Goal: Transaction & Acquisition: Purchase product/service

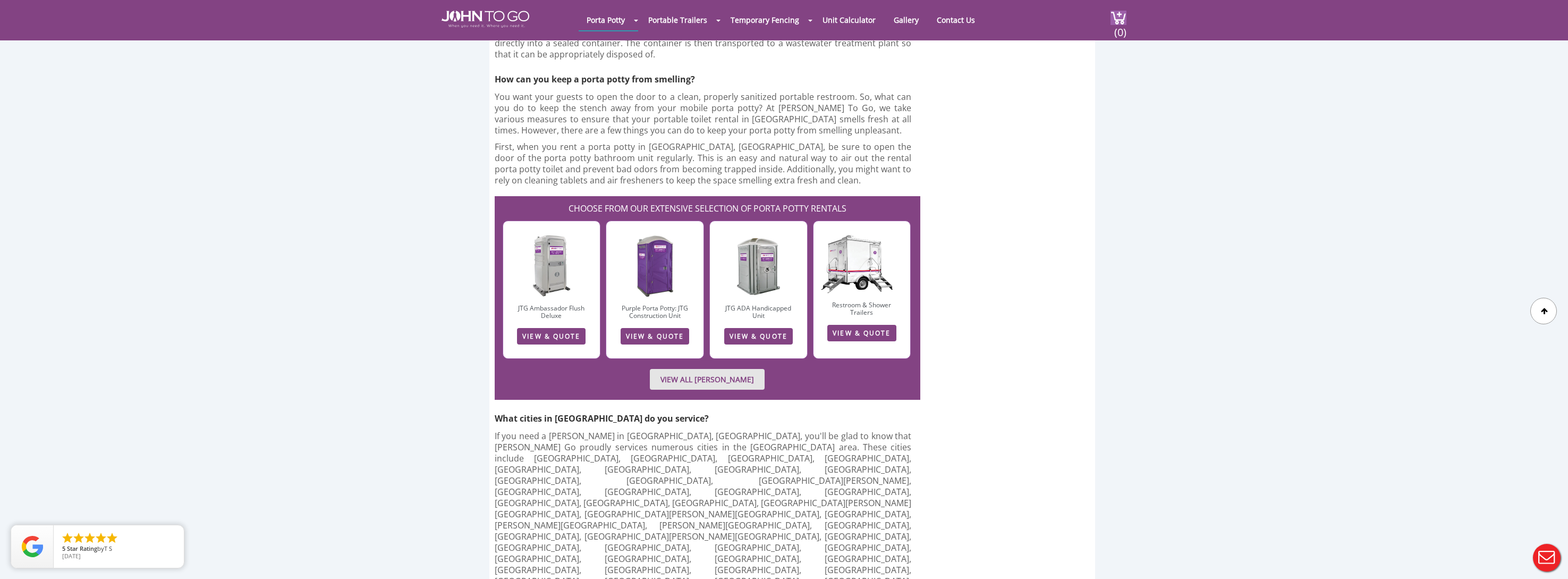
scroll to position [2133, 0]
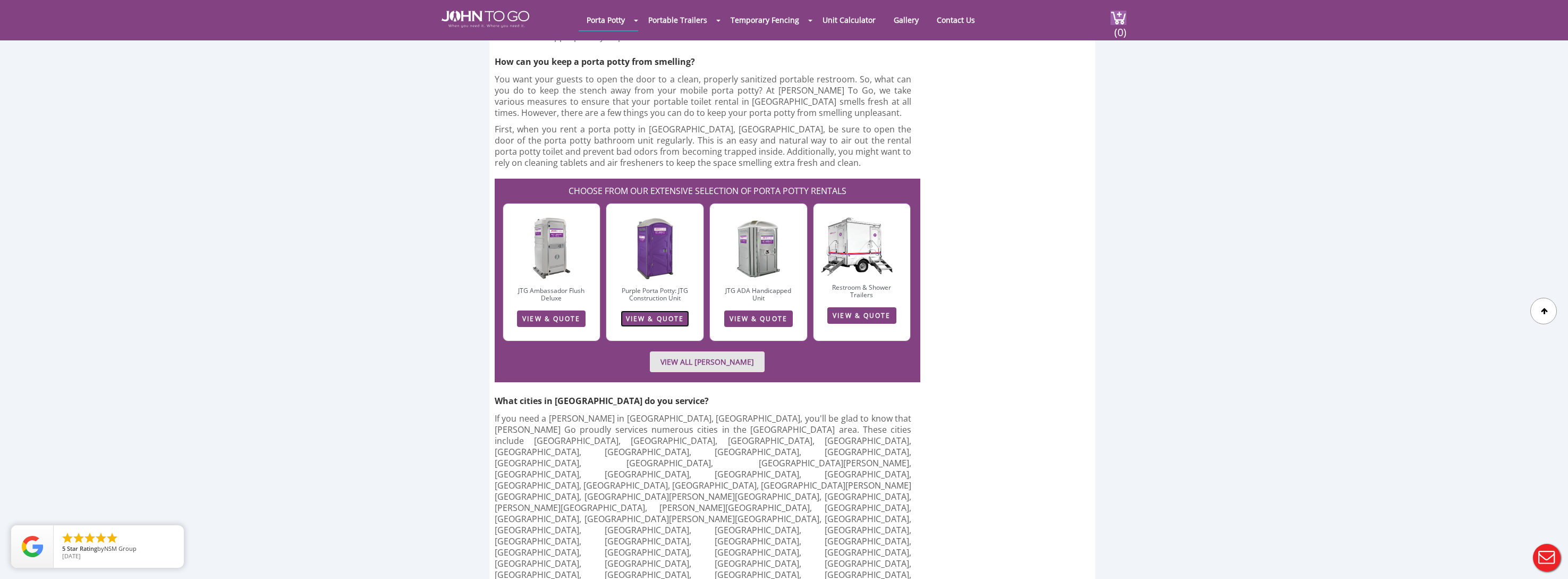
click at [657, 311] on link "VIEW & QUOTE" at bounding box center [655, 318] width 69 height 16
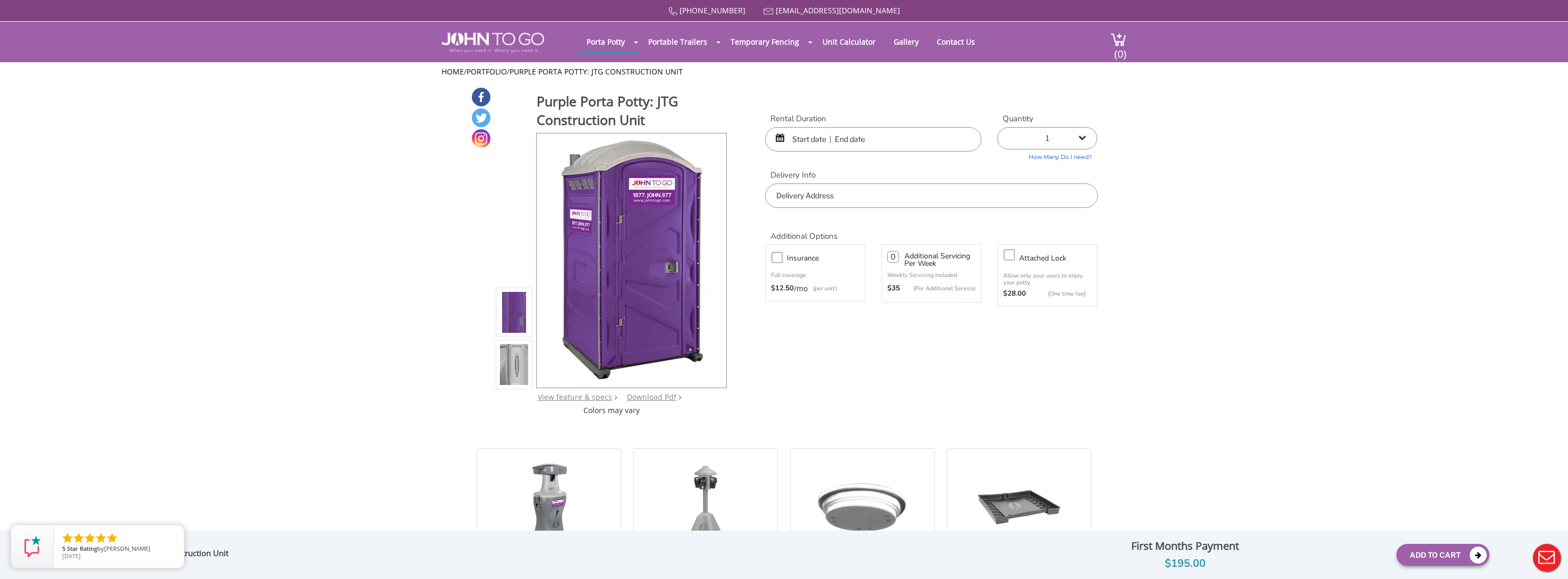
click at [799, 140] on input "text" at bounding box center [873, 139] width 216 height 24
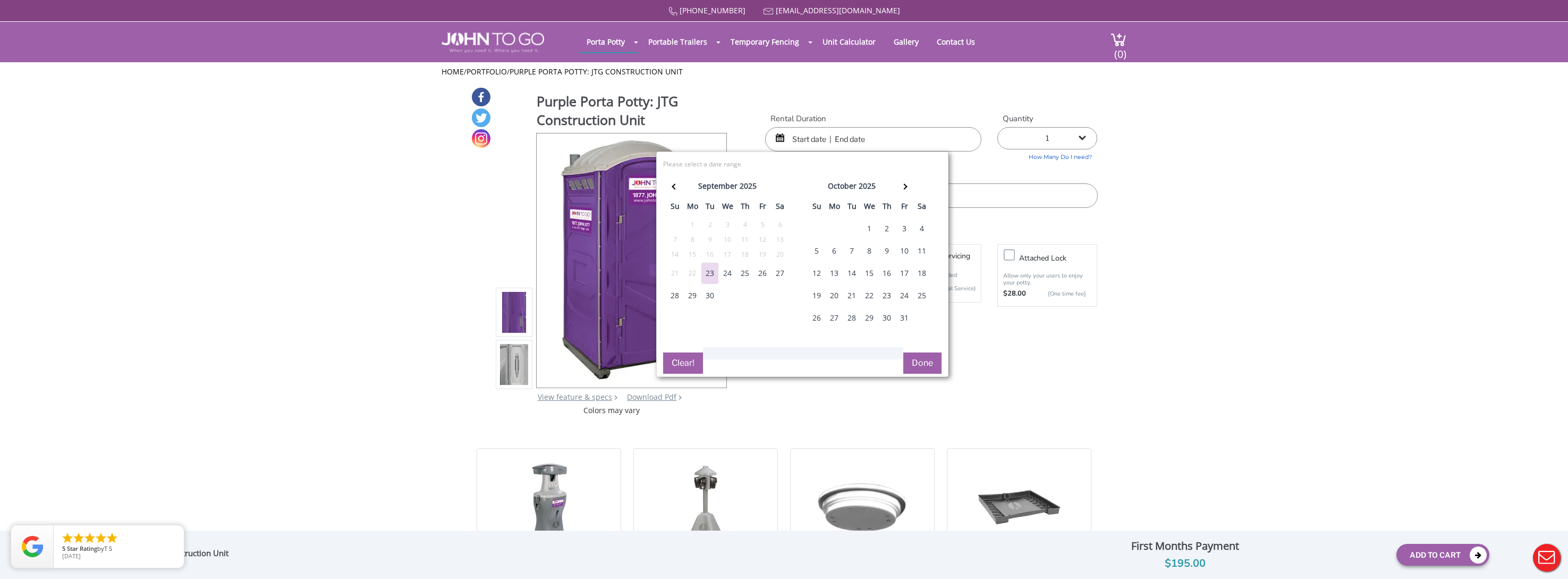
click at [867, 226] on div "1" at bounding box center [869, 228] width 17 height 21
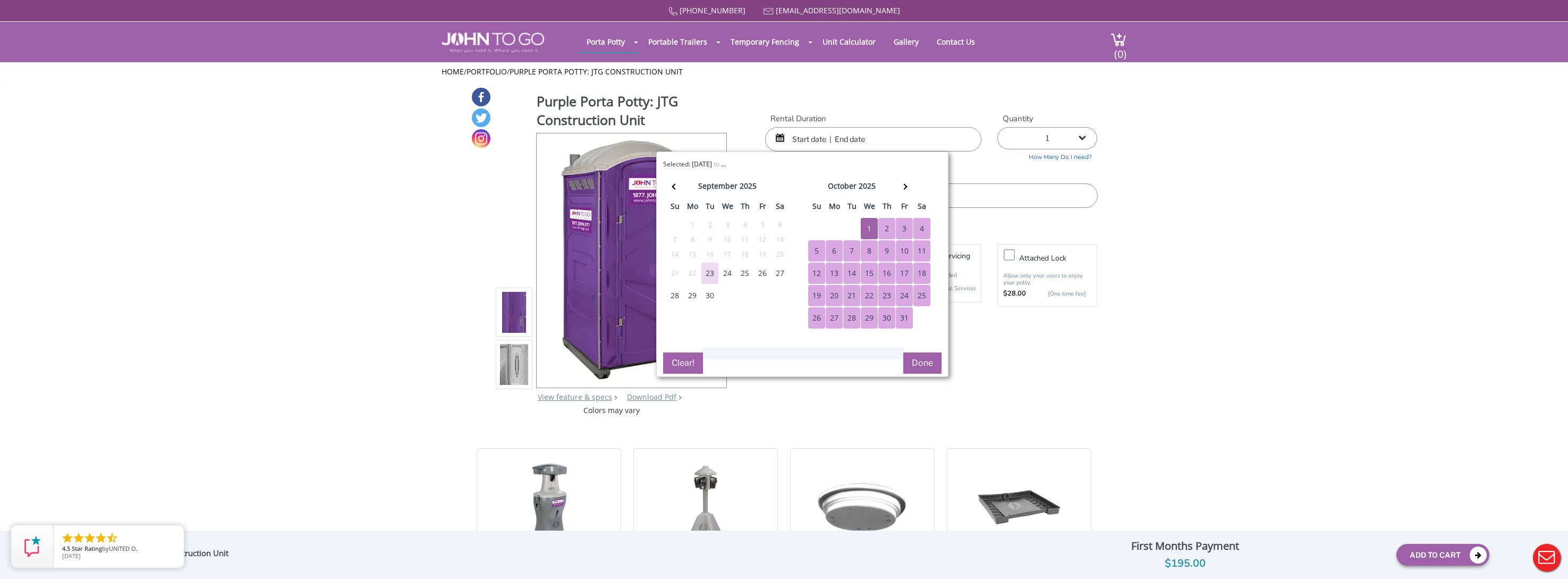
click at [902, 318] on div "31" at bounding box center [905, 318] width 17 height 21
type input "[DATE] to [DATE]"
click at [922, 359] on button "Done" at bounding box center [922, 363] width 38 height 21
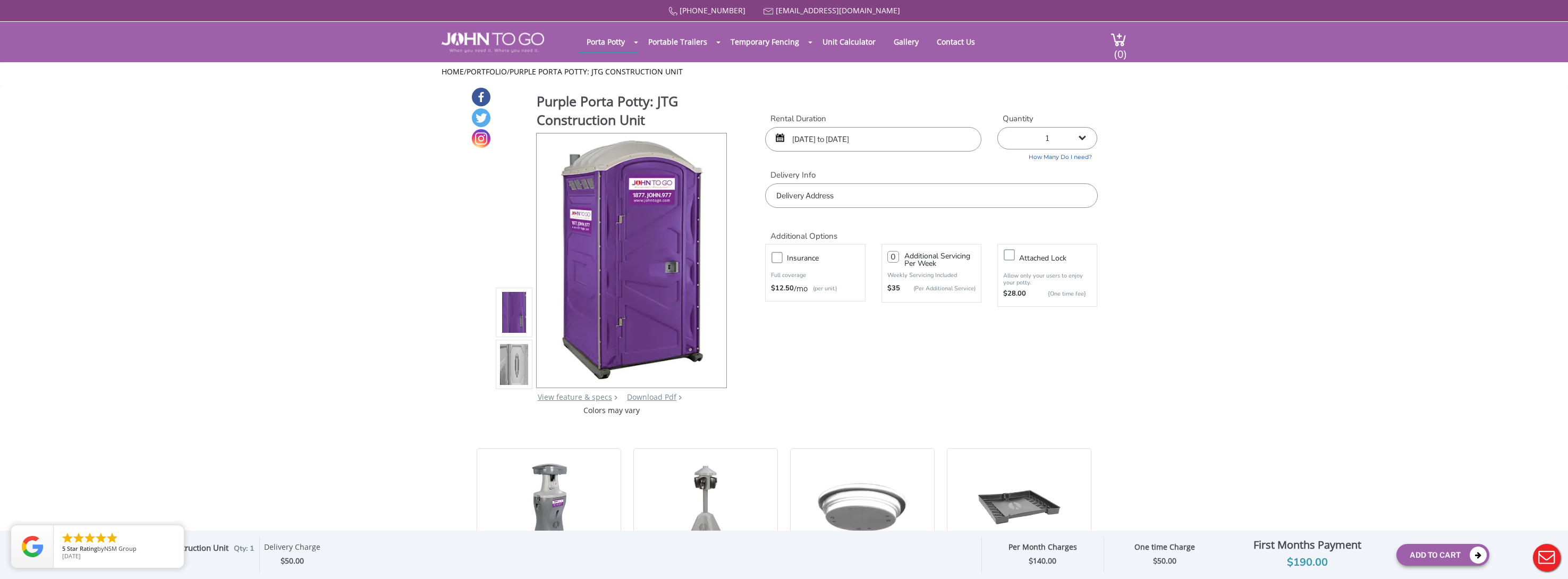
click at [817, 200] on input "text" at bounding box center [931, 195] width 332 height 24
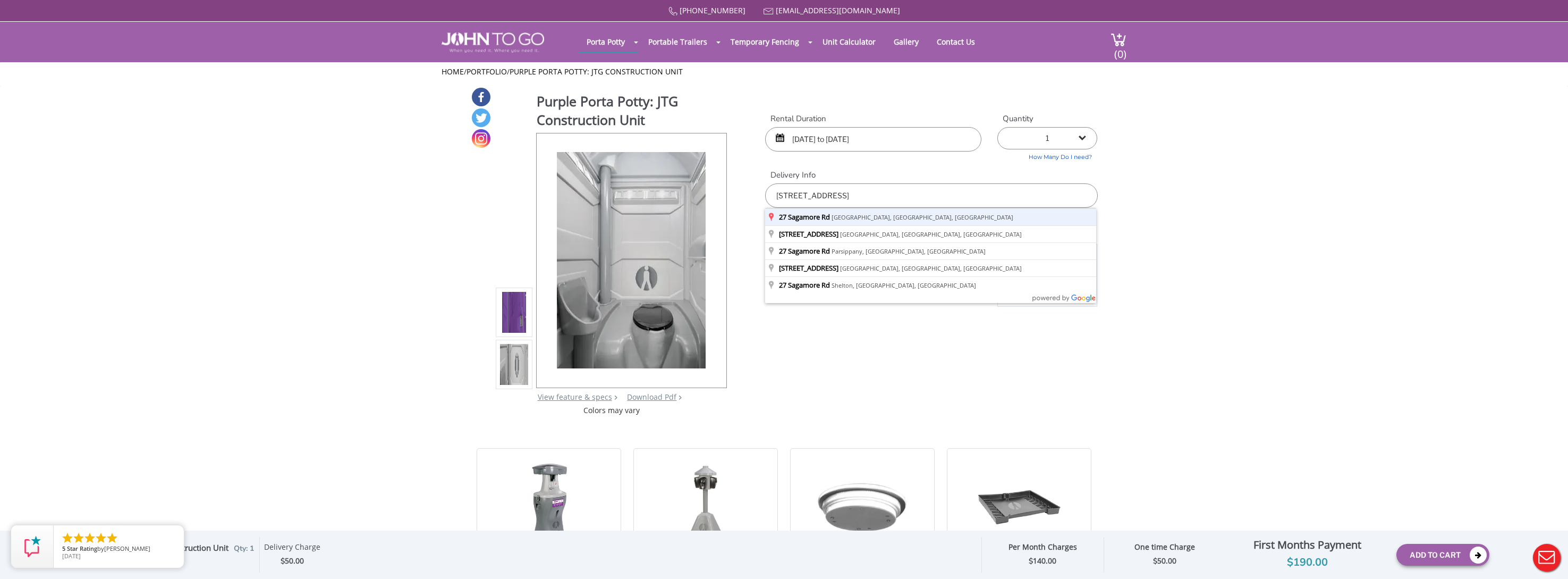
type input "[STREET_ADDRESS]"
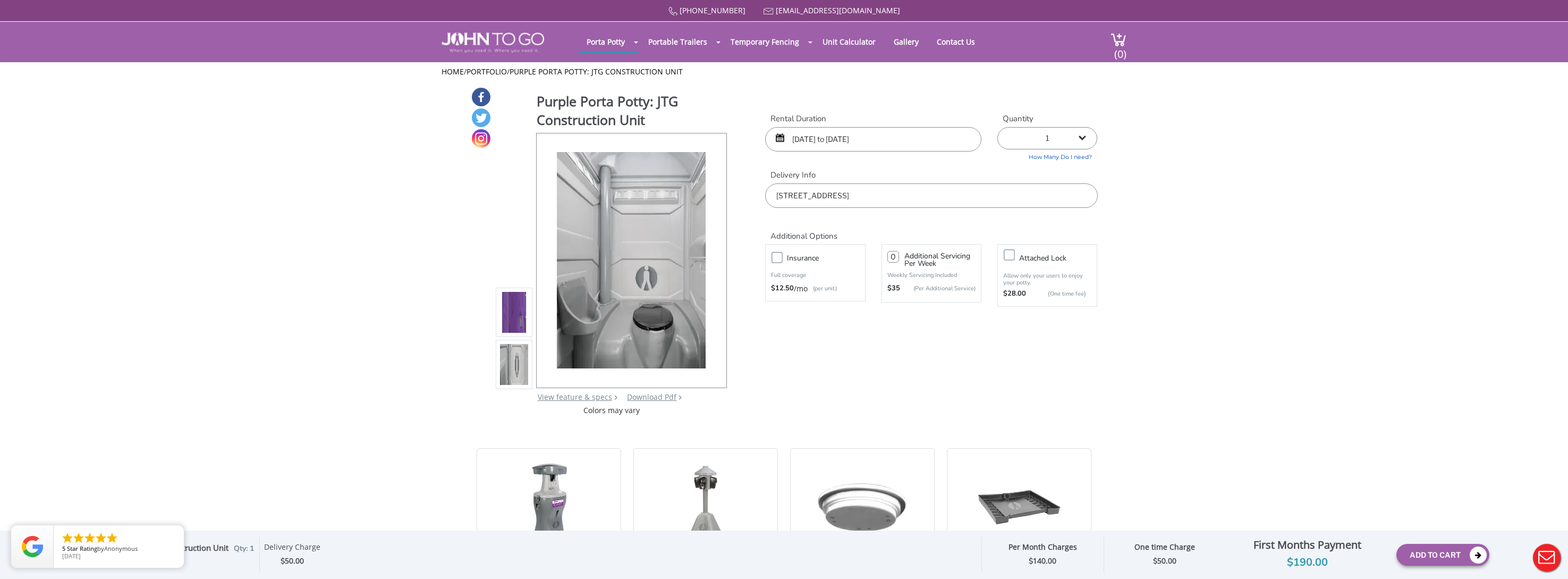
click at [775, 257] on div "[PHONE_NUMBER] [EMAIL_ADDRESS][DOMAIN_NAME] [GEOGRAPHIC_DATA] Portable Toilets …" at bounding box center [784, 296] width 1568 height 592
click at [782, 258] on label "Insurance" at bounding box center [825, 258] width 88 height 13
click at [0, 0] on input "Insurance" at bounding box center [0, 0] width 0 height 0
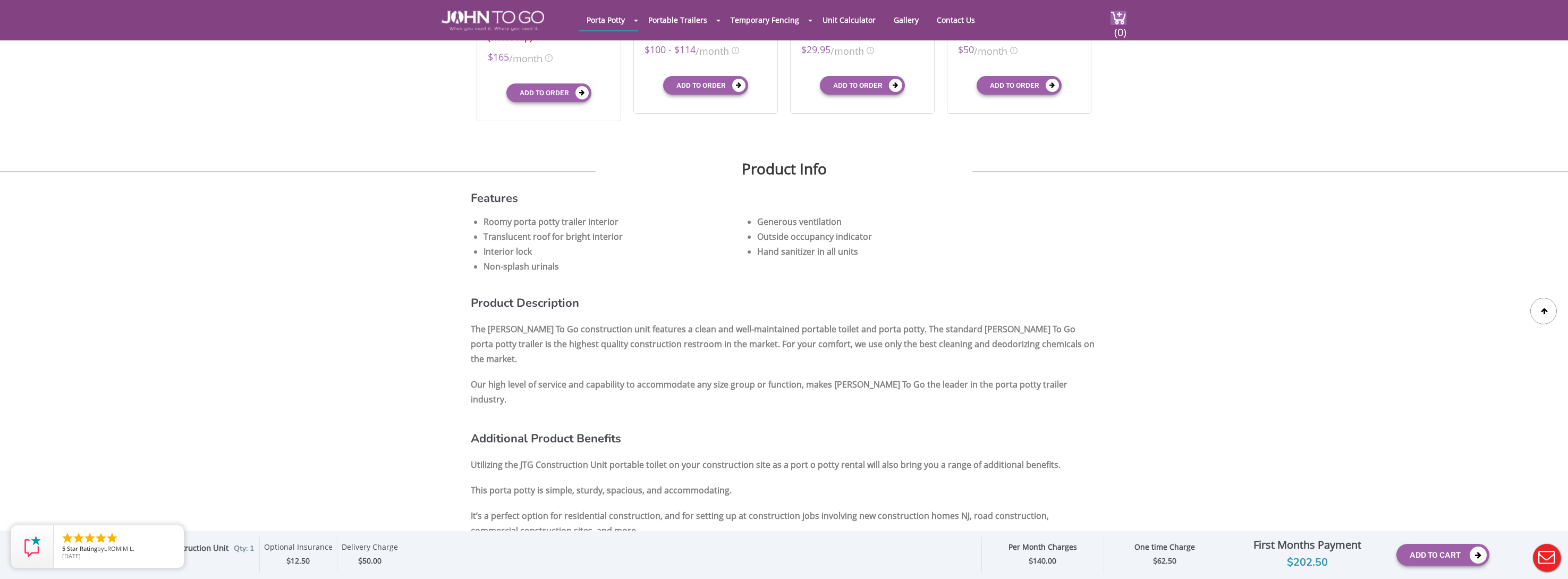
scroll to position [519, 0]
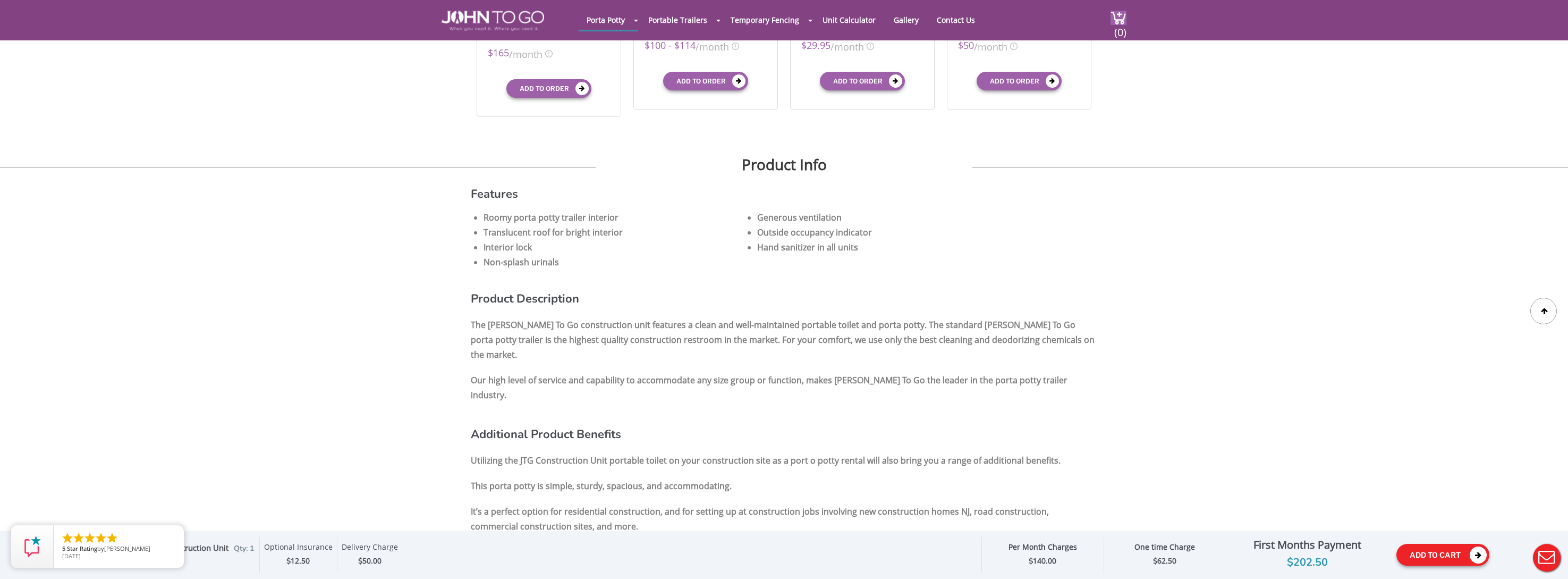
click at [1455, 558] on button "Add To Cart" at bounding box center [1443, 555] width 93 height 22
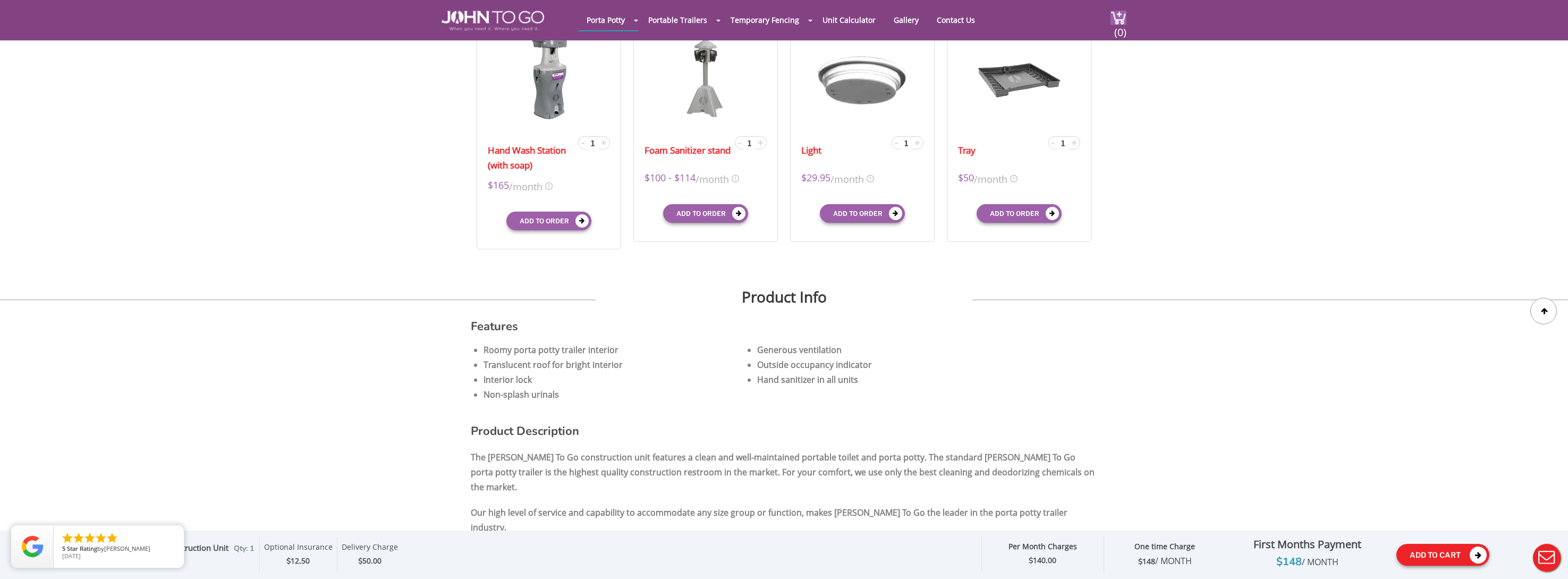
scroll to position [0, 0]
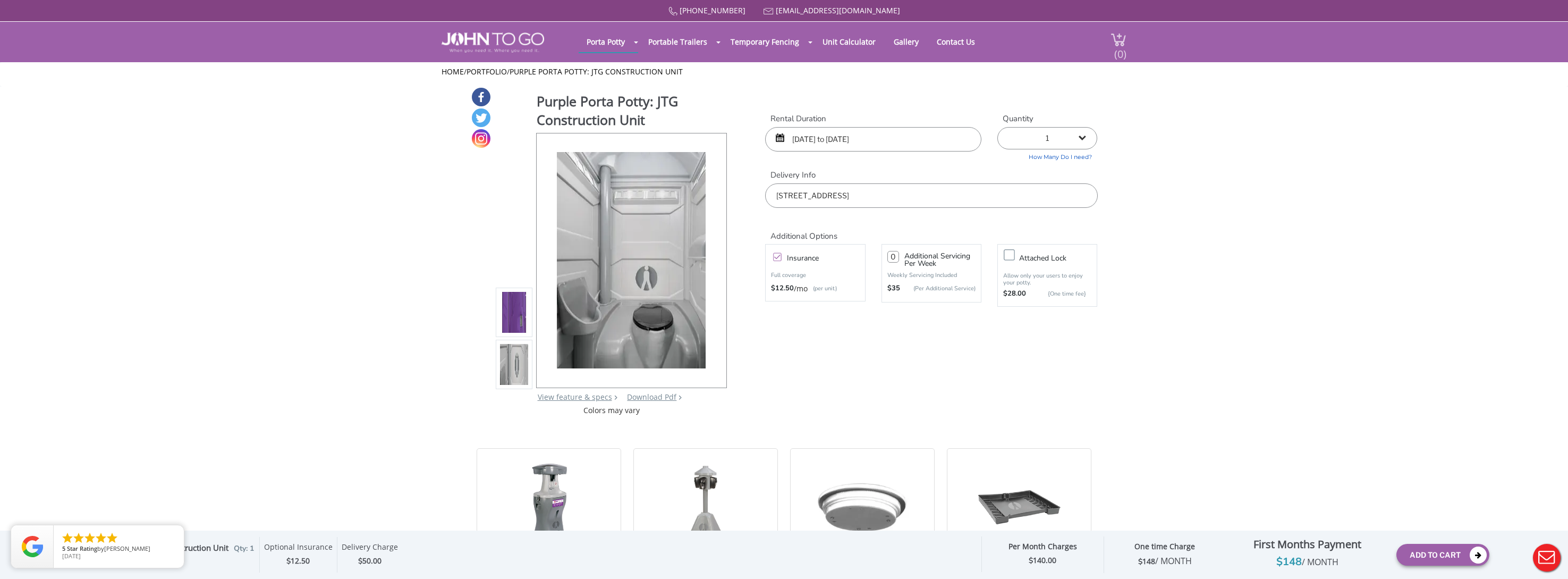
click at [1118, 44] on span "(0)" at bounding box center [1120, 50] width 13 height 23
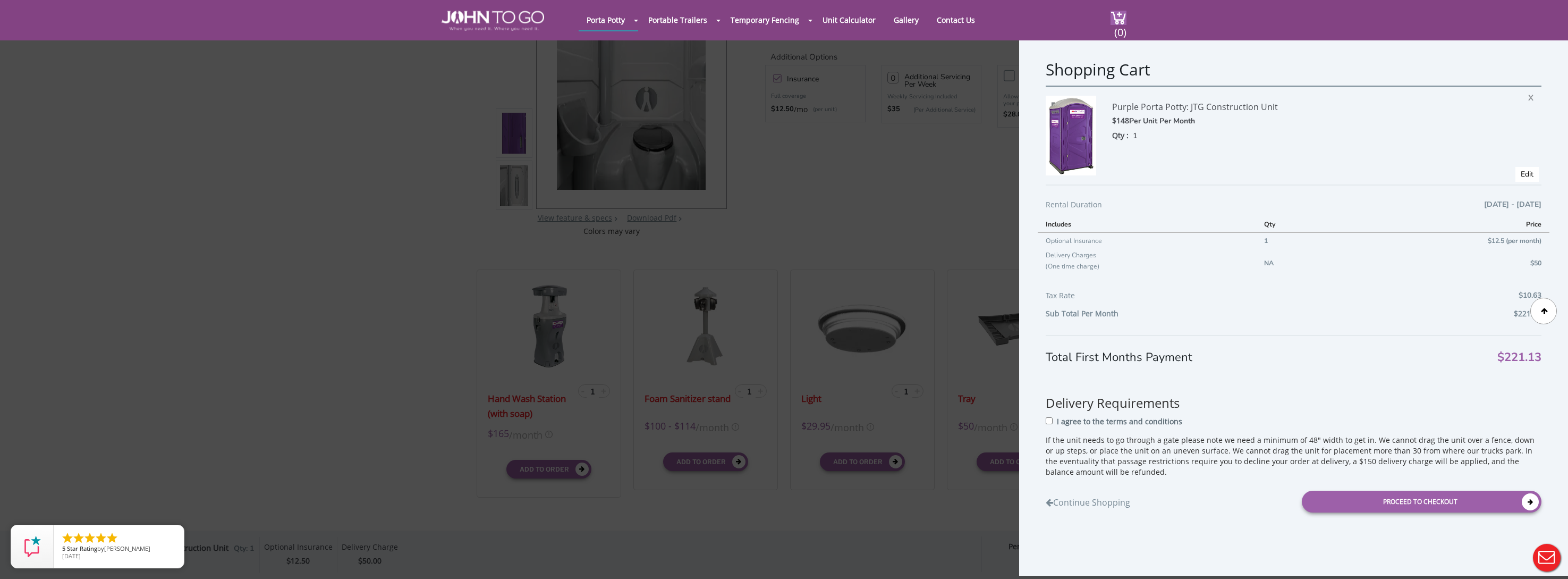
scroll to position [135, 0]
